Goal: Information Seeking & Learning: Learn about a topic

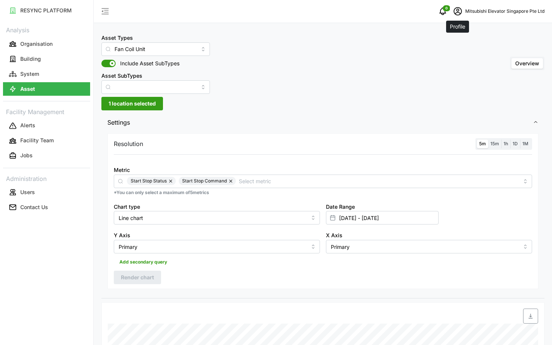
click at [457, 11] on icon "schedule" at bounding box center [458, 11] width 9 height 9
click at [474, 54] on button "Logout" at bounding box center [497, 56] width 71 height 13
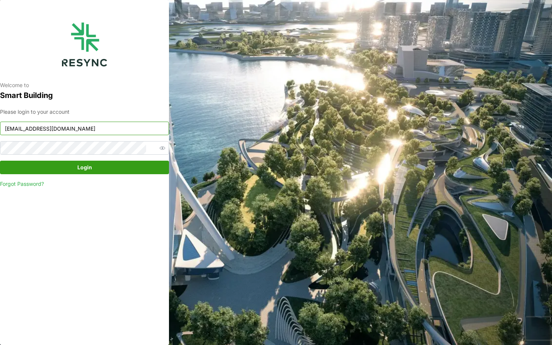
click at [130, 126] on input "mesp_display@resynctech.com" at bounding box center [84, 129] width 169 height 14
type input "s"
type input "n"
type input "h"
type input "s"
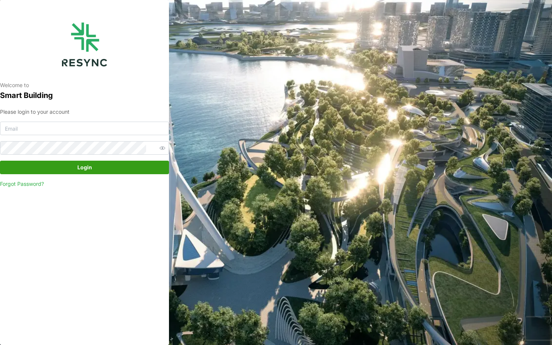
click at [392, 114] on div "Welcome to Smart Building Please login to your account Login Forgot Password?" at bounding box center [276, 172] width 552 height 345
click at [90, 135] on input at bounding box center [84, 129] width 169 height 14
type input "continental_display@resynctech.com"
click at [115, 169] on span "Login" at bounding box center [84, 167] width 155 height 13
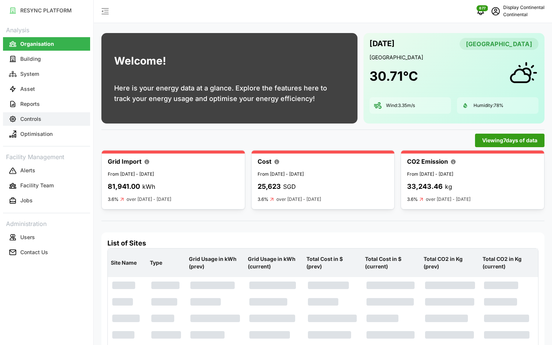
click at [59, 119] on button "Controls" at bounding box center [46, 119] width 87 height 14
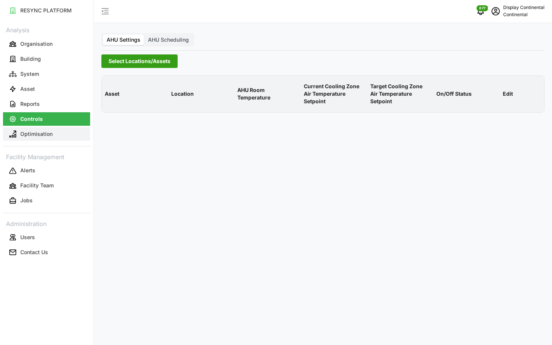
click at [40, 132] on p "Optimisation" at bounding box center [36, 134] width 32 height 8
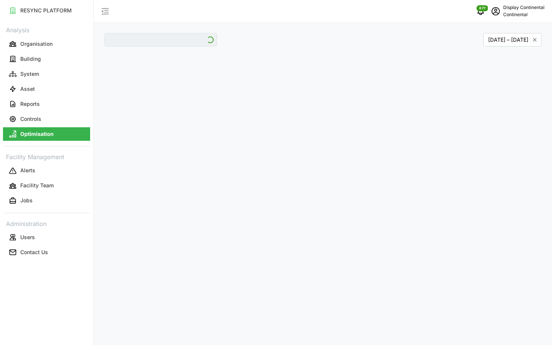
type input "CA1"
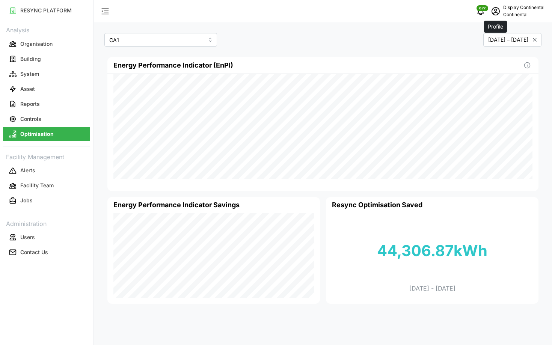
click at [496, 17] on span "schedule" at bounding box center [496, 11] width 14 height 14
click at [491, 56] on div "Logout" at bounding box center [517, 57] width 53 height 8
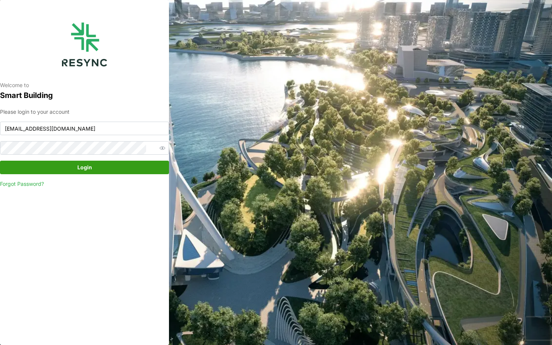
click at [92, 136] on div "Please login to your account continental_display@resynctech.com Login Forgot Pa…" at bounding box center [84, 148] width 169 height 80
click at [101, 127] on input "continental_display@resynctech.com" at bounding box center [84, 129] width 169 height 14
click at [82, 126] on input "continental_display@resynctech.com" at bounding box center [84, 129] width 169 height 14
type input "j"
type input "changi_airport_group_display@resynctech.com"
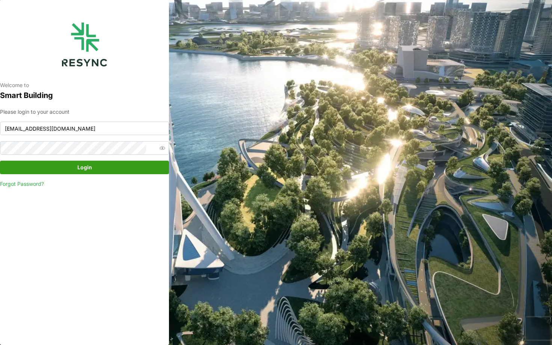
click at [94, 166] on span "Login" at bounding box center [84, 167] width 155 height 13
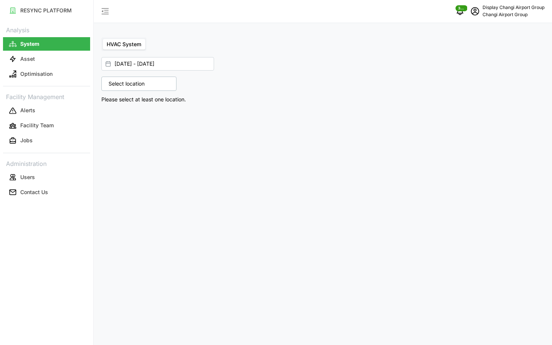
click at [49, 67] on link "Optimisation" at bounding box center [46, 74] width 87 height 15
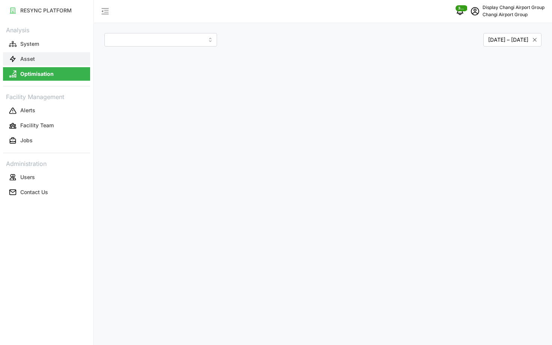
type input "Jewel"
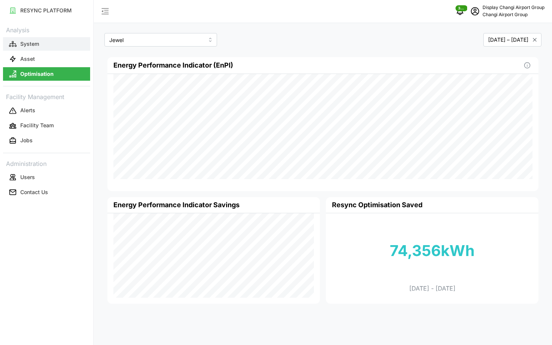
click at [60, 48] on button "System" at bounding box center [46, 44] width 87 height 14
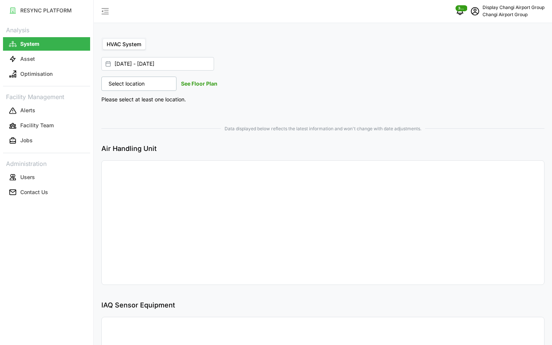
click at [156, 88] on div "Select location" at bounding box center [138, 84] width 75 height 14
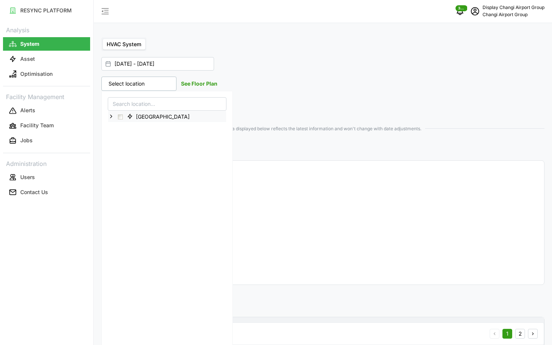
click at [113, 115] on icon at bounding box center [111, 116] width 6 height 6
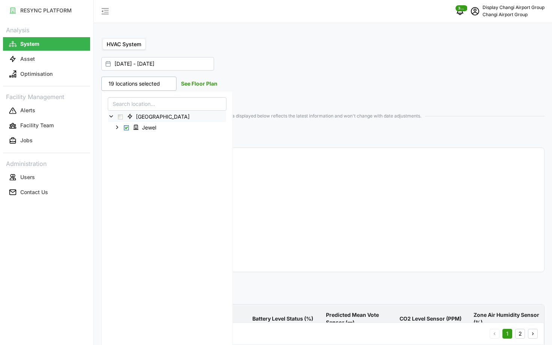
click at [345, 113] on span "Data displayed below reflects the latest information and won't change with date…" at bounding box center [322, 116] width 443 height 7
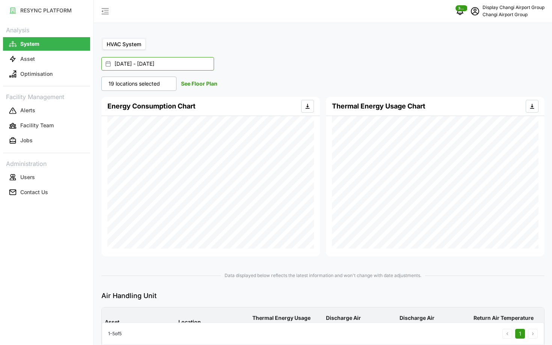
click at [146, 63] on input "01 Sep 2025 - 30 Sep 2025" at bounding box center [157, 64] width 113 height 14
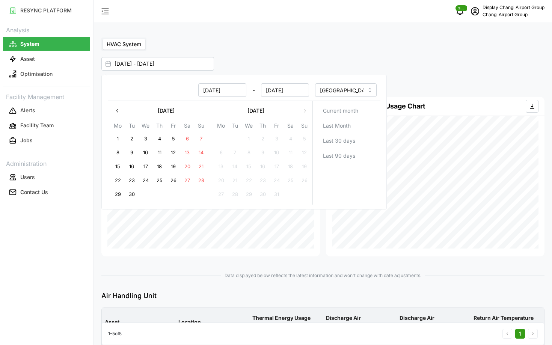
click at [339, 121] on span "Last Month" at bounding box center [337, 125] width 28 height 13
type input "01 Aug 2025 - 31 Aug 2025"
type input "01 Aug 2025"
type input "31 Aug 2025"
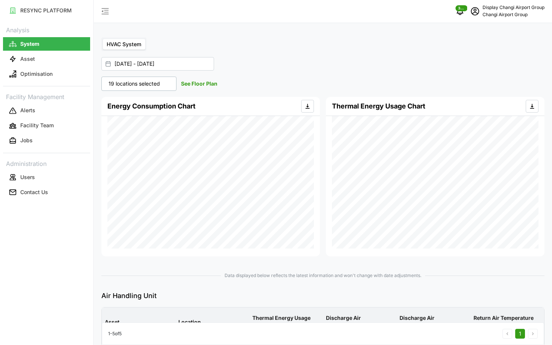
click at [126, 89] on div "19 locations selected" at bounding box center [138, 84] width 75 height 14
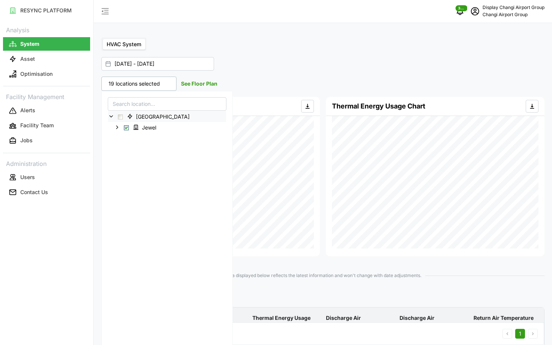
click at [215, 70] on div "01 Aug 2025 - 31 Aug 2025" at bounding box center [319, 64] width 436 height 14
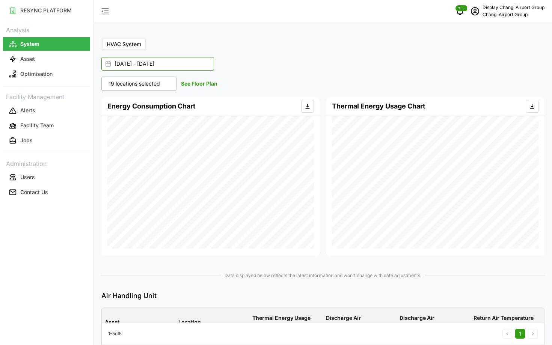
click at [202, 66] on input "01 Aug 2025 - 31 Aug 2025" at bounding box center [157, 64] width 113 height 14
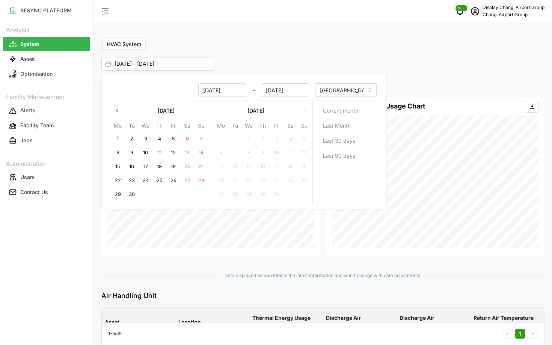
click at [260, 50] on div "HVAC System" at bounding box center [322, 45] width 443 height 14
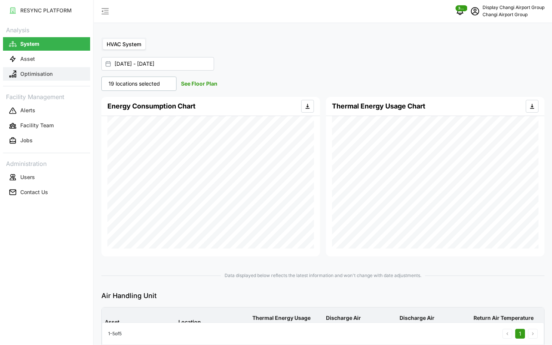
click at [61, 76] on button "Optimisation" at bounding box center [46, 74] width 87 height 14
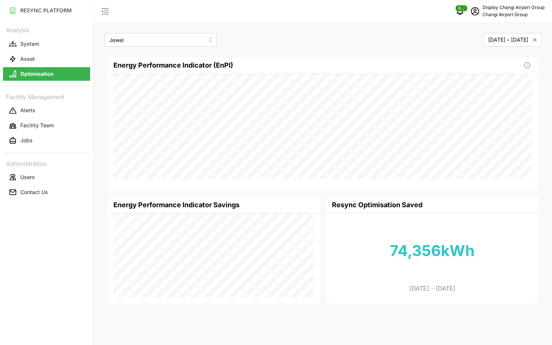
click at [54, 50] on link "System" at bounding box center [46, 43] width 87 height 15
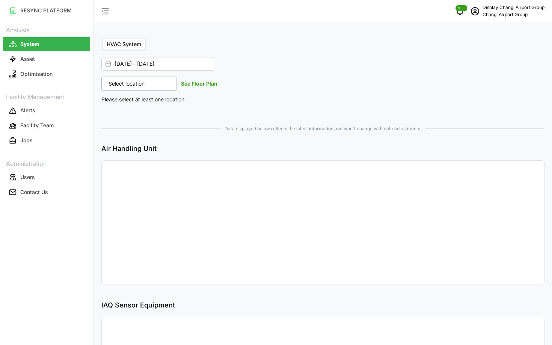
click at [139, 87] on p "Select location" at bounding box center [127, 84] width 44 height 8
click at [153, 68] on input "01 Aug 2025 - 31 Aug 2025" at bounding box center [157, 64] width 113 height 14
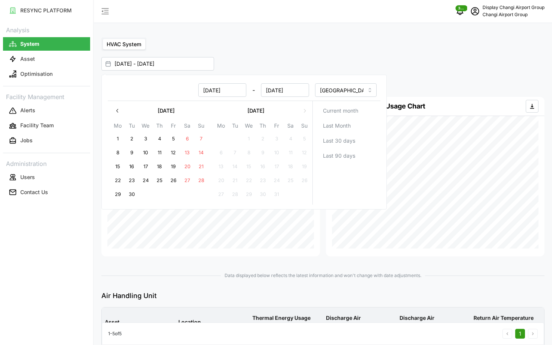
click at [112, 106] on button "button" at bounding box center [118, 111] width 14 height 14
click at [129, 136] on button "1" at bounding box center [132, 139] width 14 height 14
type input "01 Jul 2025 - 31 Aug 2025"
type input "01 Jul 2025"
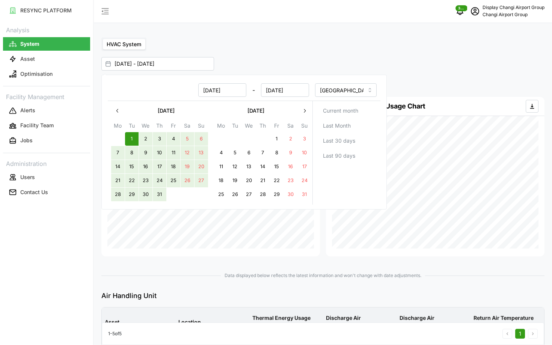
click at [160, 192] on button "31" at bounding box center [160, 195] width 14 height 14
type input "01 Jul 2025 - 31 Jul 2025"
type input "31 Jul 2025"
click at [170, 273] on span "Data displayed below reflects the latest information and won't change with date…" at bounding box center [322, 275] width 443 height 7
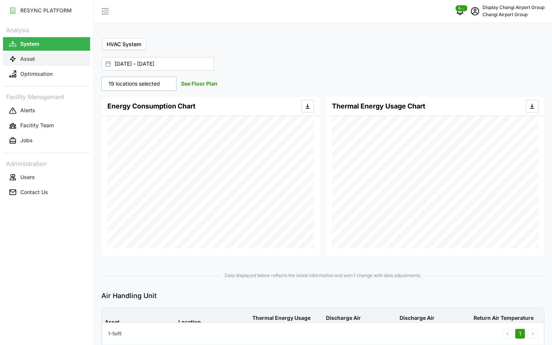
click at [43, 65] on button "Asset" at bounding box center [46, 59] width 87 height 14
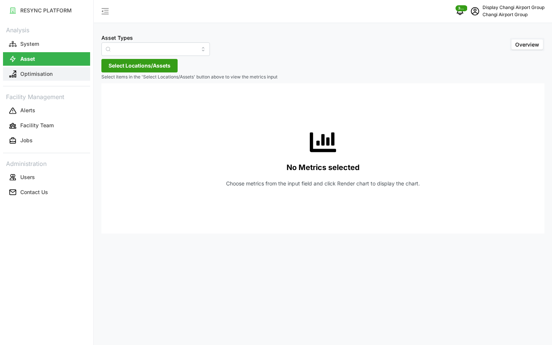
click at [39, 71] on p "Optimisation" at bounding box center [36, 74] width 32 height 8
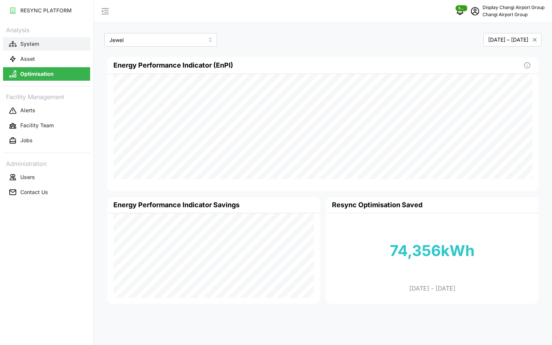
click at [59, 50] on button "System" at bounding box center [46, 44] width 87 height 14
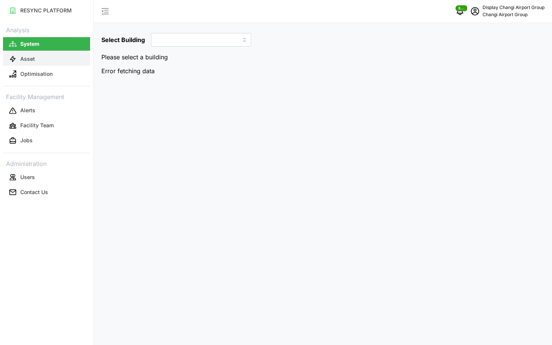
click at [41, 63] on button "Asset" at bounding box center [46, 59] width 87 height 14
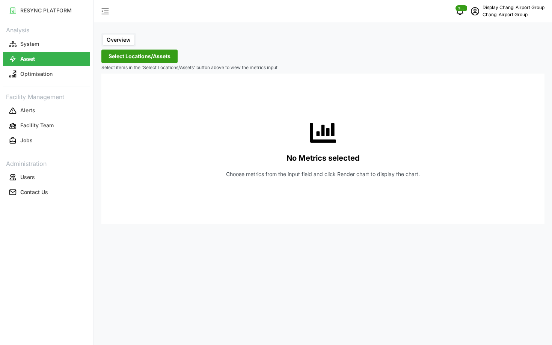
click at [136, 48] on div "Overview Select Locations/Assets Select items in the 'Select Locations/Assets' …" at bounding box center [323, 172] width 458 height 345
click at [131, 56] on span "Select Locations/Assets" at bounding box center [140, 56] width 62 height 13
click at [126, 56] on span "Select Locations/Assets" at bounding box center [140, 56] width 62 height 13
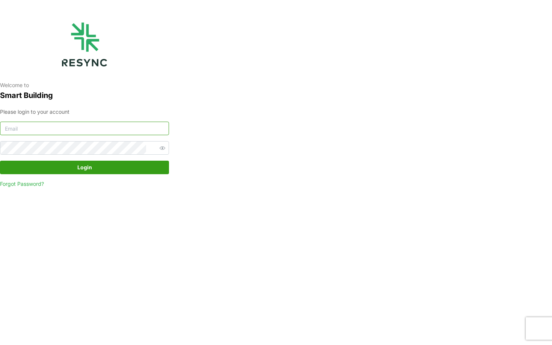
type input "[EMAIL_ADDRESS][DOMAIN_NAME]"
click at [74, 166] on span "Login" at bounding box center [84, 167] width 155 height 13
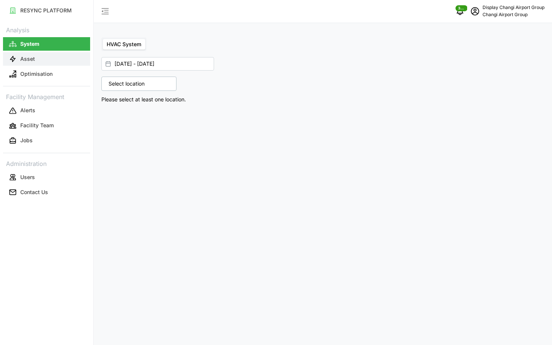
click at [36, 61] on button "Asset" at bounding box center [46, 59] width 87 height 14
click at [60, 59] on button "Asset" at bounding box center [46, 59] width 87 height 14
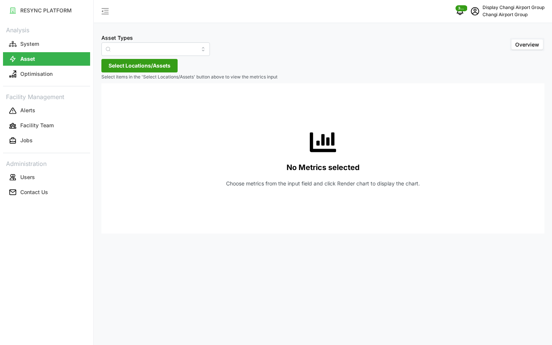
type input "Air Handling Unit"
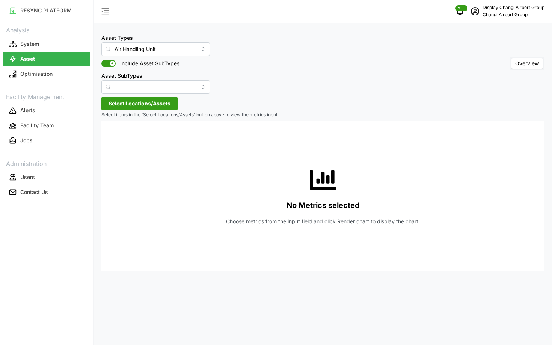
click at [125, 100] on span "Select Locations/Assets" at bounding box center [140, 103] width 62 height 13
click at [110, 132] on div "[GEOGRAPHIC_DATA]" at bounding box center [153, 137] width 91 height 11
click at [110, 135] on icon at bounding box center [111, 138] width 6 height 6
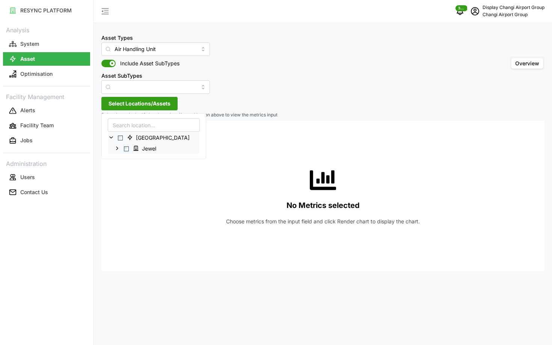
click at [119, 151] on icon at bounding box center [117, 148] width 6 height 6
click at [123, 158] on icon at bounding box center [123, 159] width 6 height 6
click at [130, 170] on icon at bounding box center [129, 170] width 6 height 6
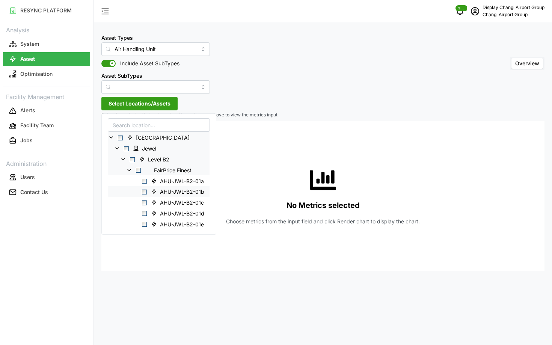
click at [144, 192] on span "Select AHU-JWL-B2-01b" at bounding box center [144, 191] width 5 height 5
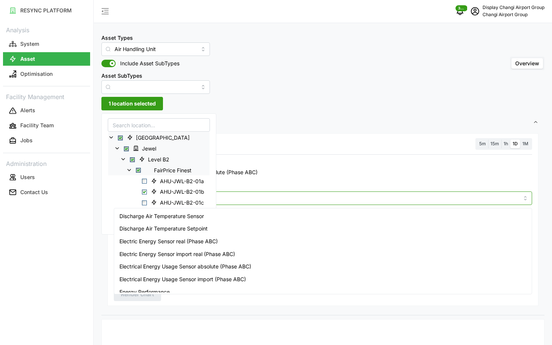
click at [270, 198] on input "Metric" at bounding box center [323, 198] width 392 height 8
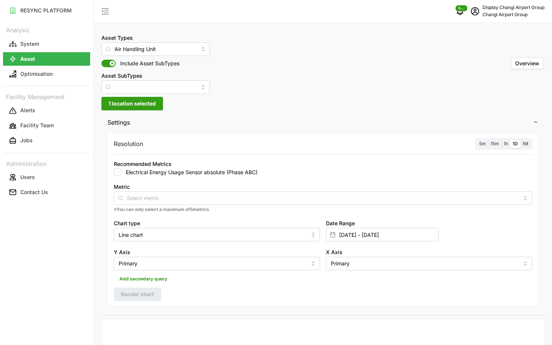
click at [274, 185] on div "Metric" at bounding box center [323, 193] width 419 height 23
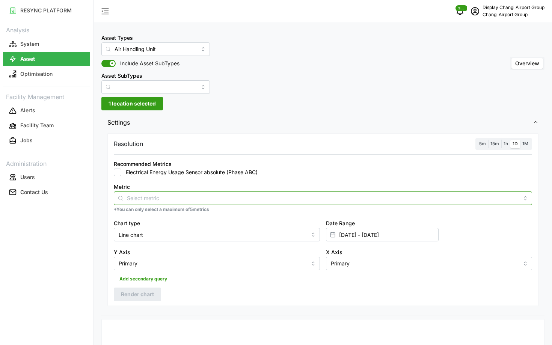
click at [268, 194] on input "Metric" at bounding box center [323, 198] width 392 height 8
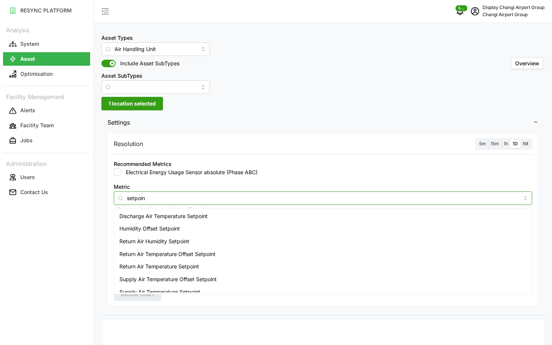
type input "setpoint"
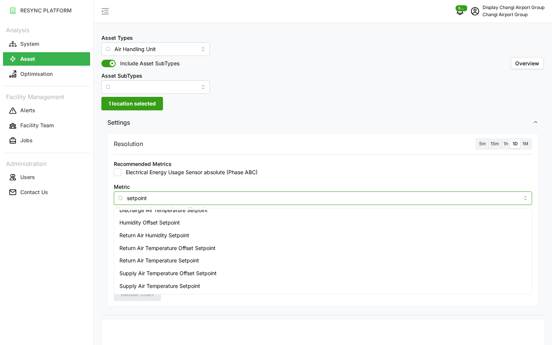
click at [211, 263] on div "Return Air Temperature Setpoint" at bounding box center [323, 260] width 415 height 13
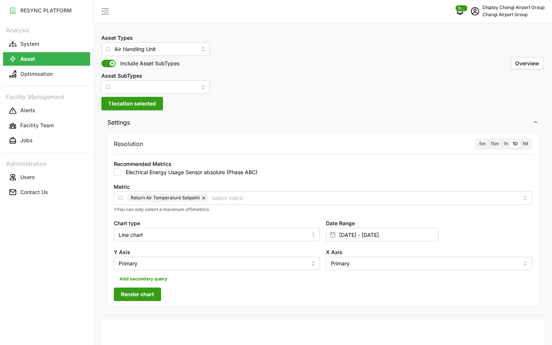
click at [48, 282] on div "RESYNC PLATFORM Analysis System Asset Optimisation Facility Management Alerts F…" at bounding box center [46, 172] width 93 height 345
click at [484, 145] on span "5m" at bounding box center [482, 144] width 7 height 6
click at [477, 140] on input "5m" at bounding box center [477, 140] width 0 height 0
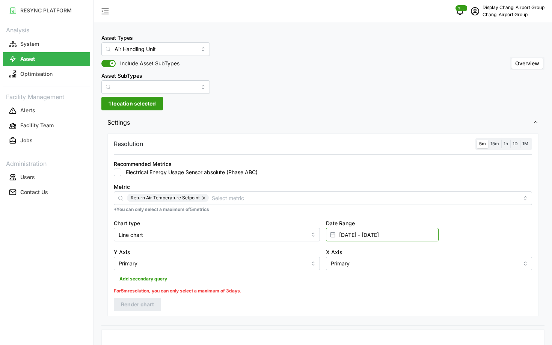
click at [358, 236] on input "[DATE] - [DATE]" at bounding box center [382, 235] width 113 height 14
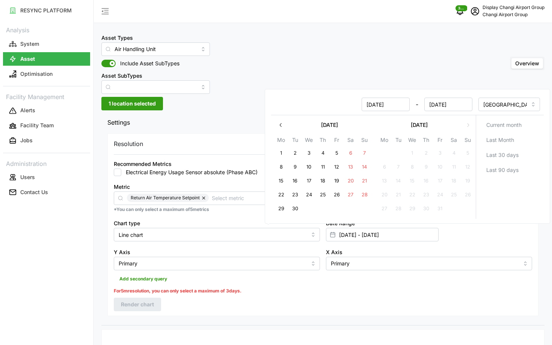
click at [298, 211] on button "30" at bounding box center [296, 209] width 14 height 14
type input "[DATE] - [DATE]"
type input "[DATE]"
click at [298, 211] on button "30" at bounding box center [296, 209] width 14 height 14
click at [251, 286] on div "Resolution 5m 15m 1h 1D 1M Recommended Metrics Electrical Energy Usage Sensor a…" at bounding box center [322, 224] width 431 height 183
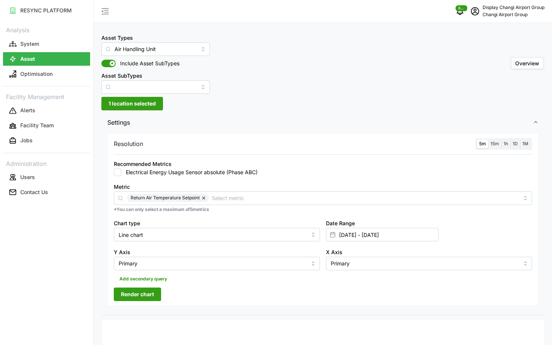
click at [134, 298] on span "Render chart" at bounding box center [137, 294] width 33 height 13
click at [494, 141] on span "15m" at bounding box center [495, 144] width 9 height 6
click at [488, 140] on input "15m" at bounding box center [488, 140] width 0 height 0
click at [481, 145] on span "5m" at bounding box center [482, 144] width 7 height 6
click at [477, 140] on input "5m" at bounding box center [477, 140] width 0 height 0
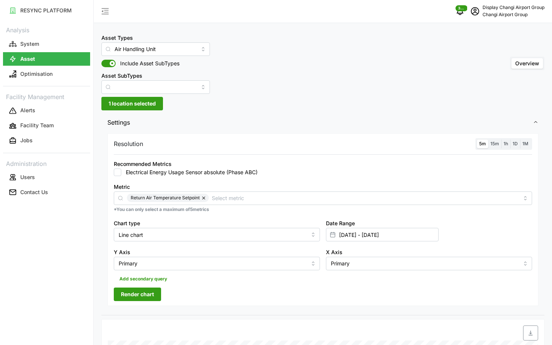
click at [140, 289] on span "Render chart" at bounding box center [137, 294] width 33 height 13
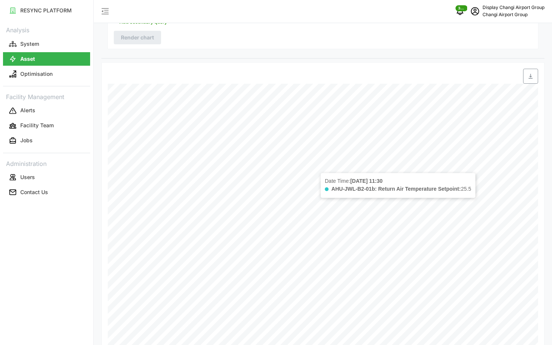
scroll to position [4, 0]
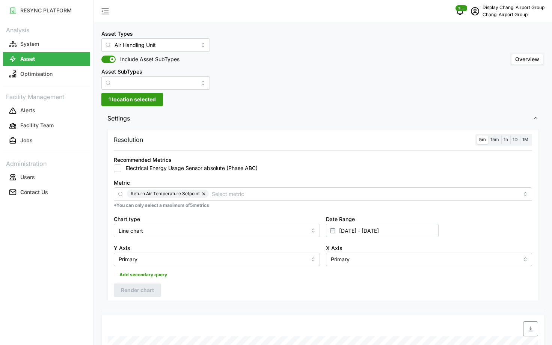
click at [493, 140] on span "15m" at bounding box center [495, 140] width 9 height 6
click at [488, 136] on input "15m" at bounding box center [488, 136] width 0 height 0
click at [481, 140] on span "5m" at bounding box center [482, 140] width 7 height 6
click at [477, 136] on input "5m" at bounding box center [477, 136] width 0 height 0
click at [147, 290] on span "Render chart" at bounding box center [137, 290] width 33 height 13
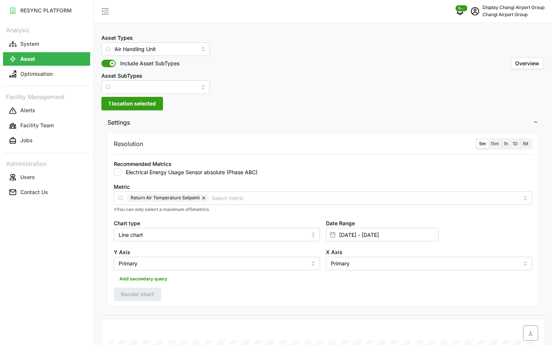
click at [135, 98] on span "1 location selected" at bounding box center [132, 103] width 47 height 13
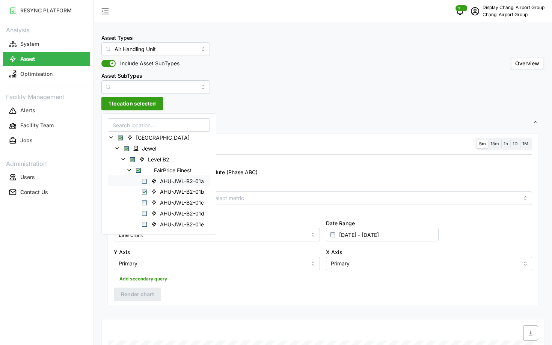
click at [144, 183] on span "Select AHU-JWL-B2-01a" at bounding box center [144, 181] width 5 height 5
click at [145, 192] on span "Select AHU-JWL-B2-01b" at bounding box center [144, 191] width 5 height 5
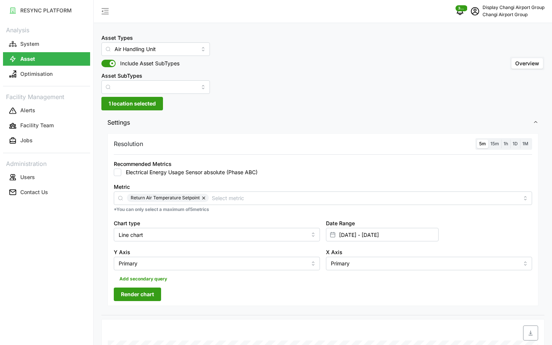
click at [134, 295] on span "Render chart" at bounding box center [137, 294] width 33 height 13
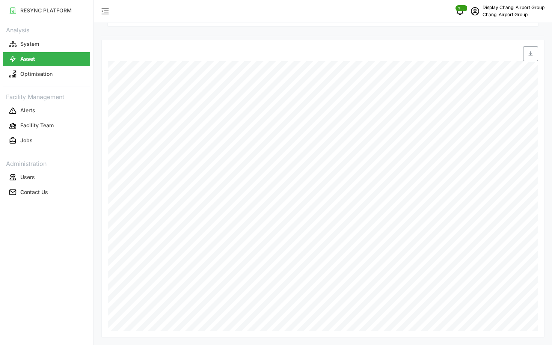
scroll to position [280, 0]
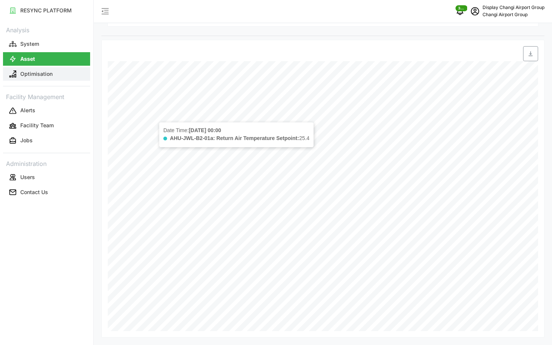
click at [40, 80] on button "Optimisation" at bounding box center [46, 74] width 87 height 14
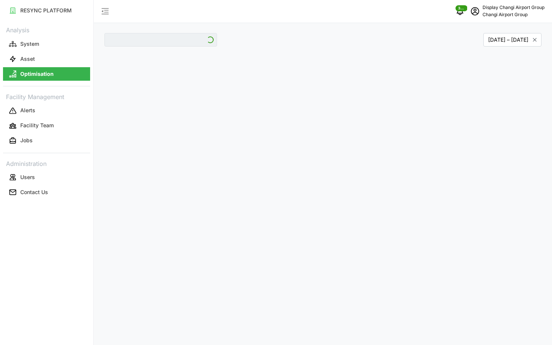
type input "Jewel"
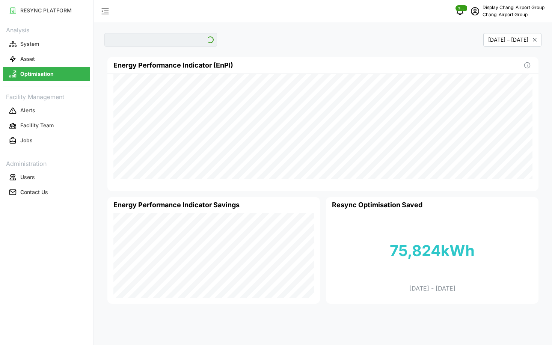
type input "Jewel"
